Goal: Find specific page/section: Find specific page/section

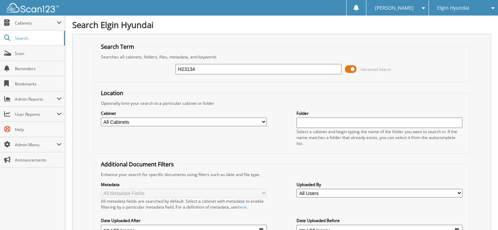
type input "H23134"
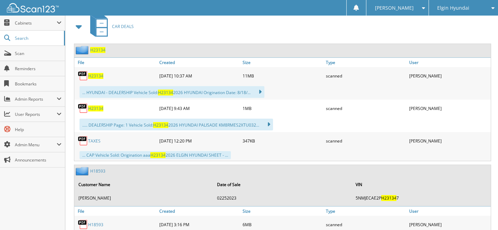
scroll to position [314, 0]
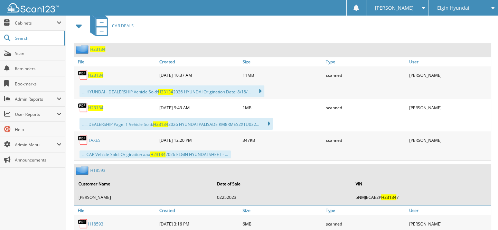
click at [100, 68] on div "H23134" at bounding box center [115, 75] width 83 height 14
click at [93, 72] on span "H23134" at bounding box center [95, 75] width 15 height 6
